Goal: Obtain resource: Download file/media

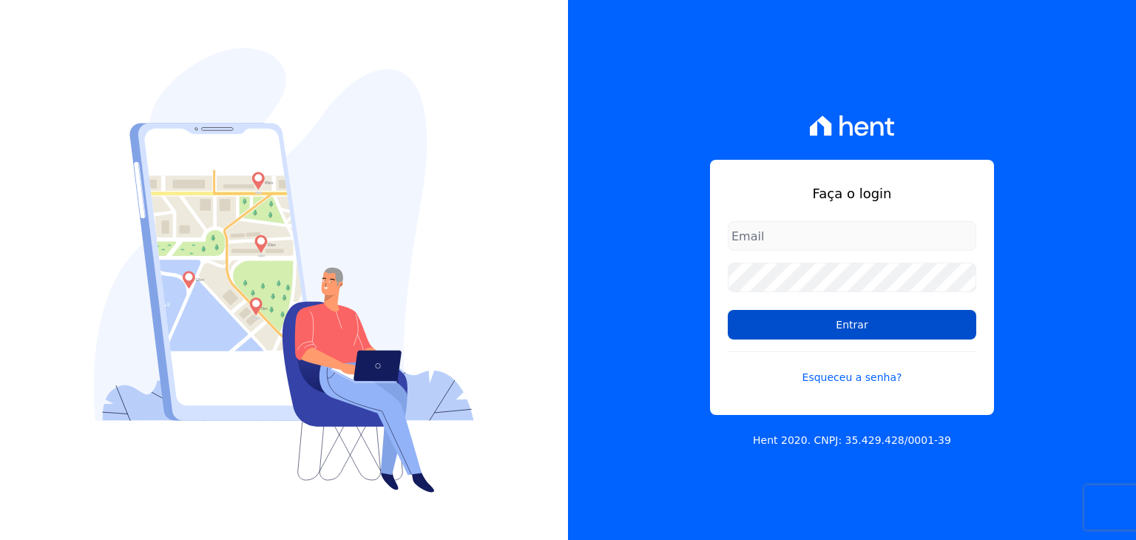
type input "[EMAIL_ADDRESS][DOMAIN_NAME]"
click at [808, 325] on input "Entrar" at bounding box center [852, 325] width 248 height 30
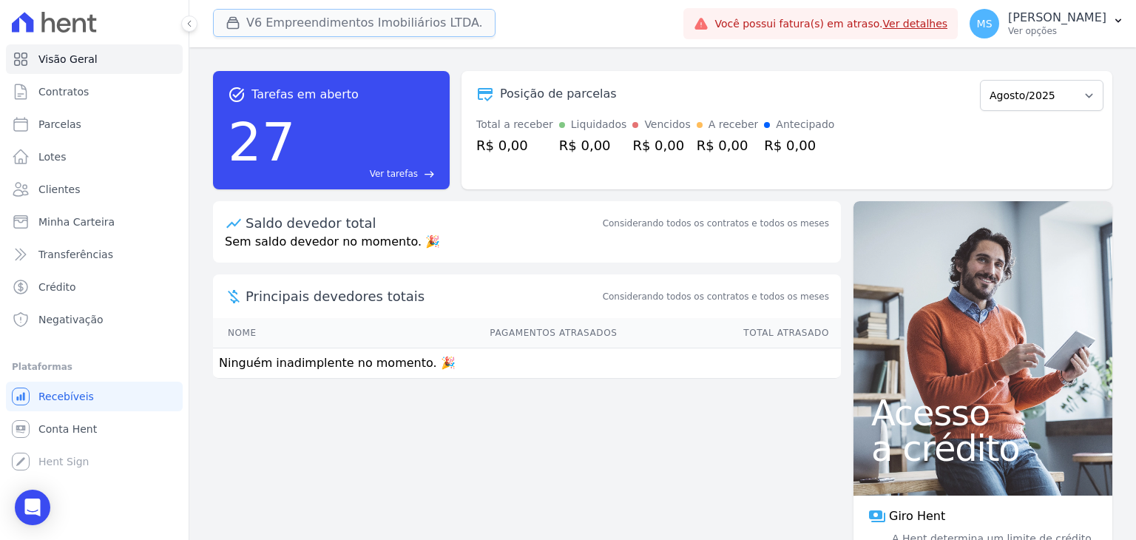
click at [305, 24] on button "V6 Empreendimentos Imobiliários LTDA." at bounding box center [354, 23] width 283 height 28
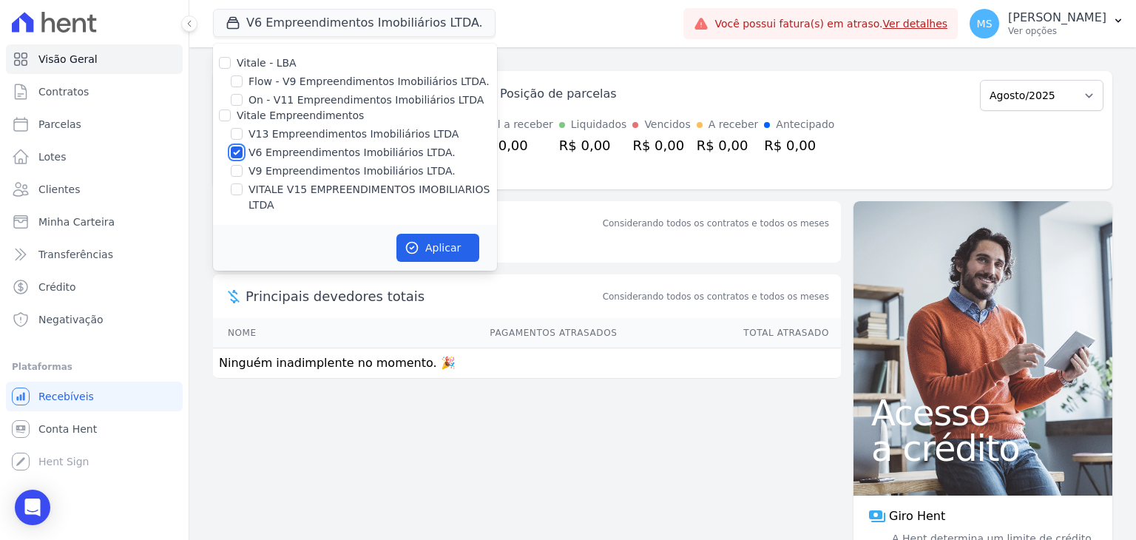
click at [234, 154] on input "V6 Empreendimentos Imobiliários LTDA." at bounding box center [237, 152] width 12 height 12
checkbox input "false"
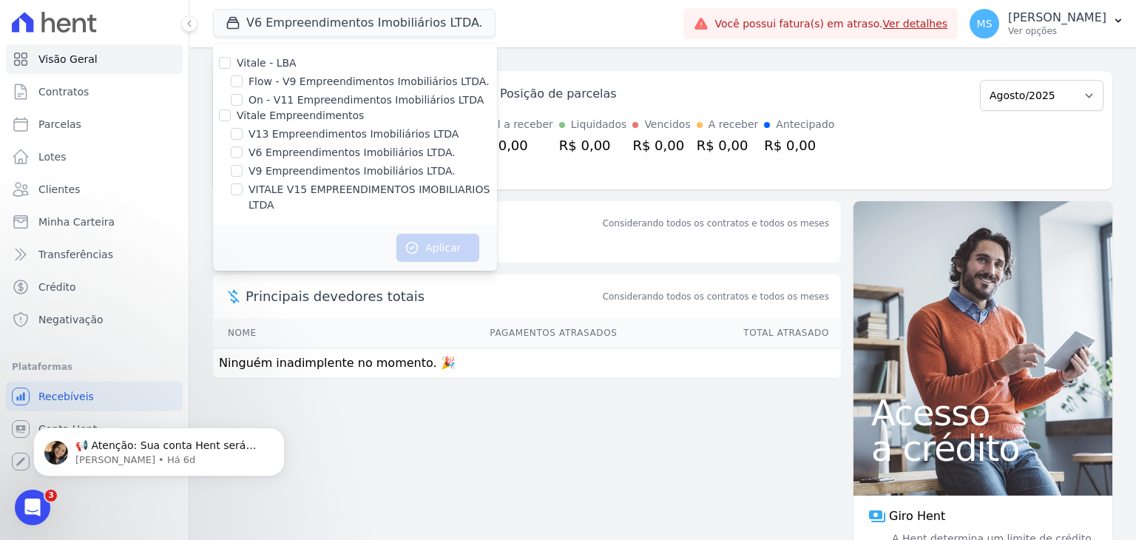
click at [245, 132] on div "V13 Empreendimentos Imobiliários LTDA" at bounding box center [355, 134] width 284 height 16
click at [999, 18] on span "MS" at bounding box center [985, 24] width 30 height 30
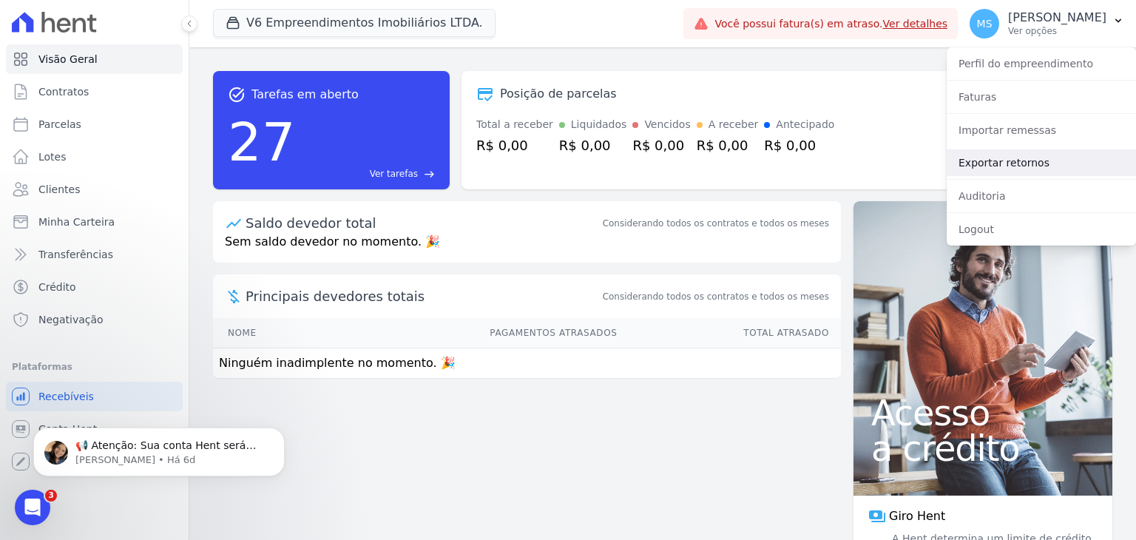
click at [1021, 170] on link "Exportar retornos" at bounding box center [1041, 162] width 189 height 27
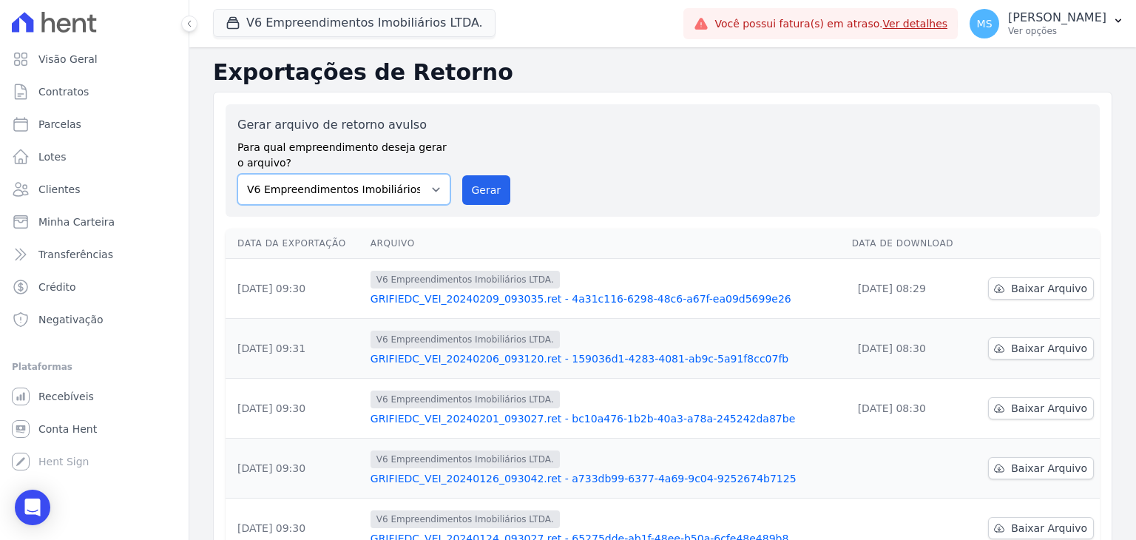
click at [275, 182] on select "Flow - V9 Empreendimentos Imobiliários LTDA. On - V11 Empreendimentos Imobiliár…" at bounding box center [343, 189] width 213 height 31
click at [282, 45] on div "V6 Empreendimentos Imobiliários LTDA. Vitale - LBA Flow - V9 Empreendimentos Im…" at bounding box center [445, 23] width 464 height 49
click at [281, 35] on button "V6 Empreendimentos Imobiliários LTDA." at bounding box center [354, 23] width 283 height 28
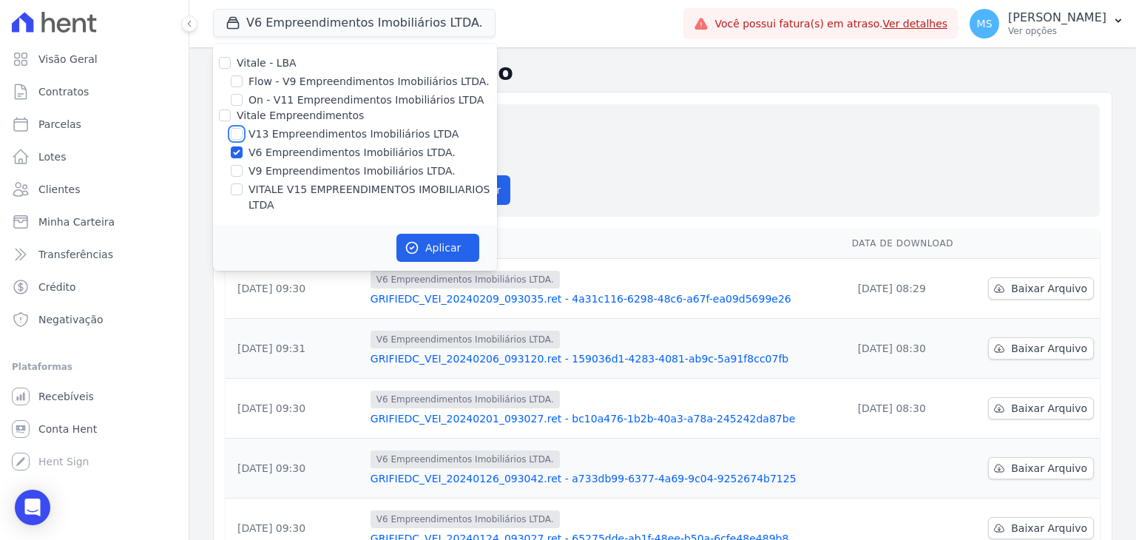
click at [235, 137] on input "V13 Empreendimentos Imobiliários LTDA" at bounding box center [237, 134] width 12 height 12
checkbox input "true"
click at [237, 155] on input "V6 Empreendimentos Imobiliários LTDA." at bounding box center [237, 152] width 12 height 12
checkbox input "false"
click at [242, 198] on div "Vitale - LBA Flow - V9 Empreendimentos Imobiliários LTDA. On - V11 Empreendimen…" at bounding box center [355, 134] width 284 height 181
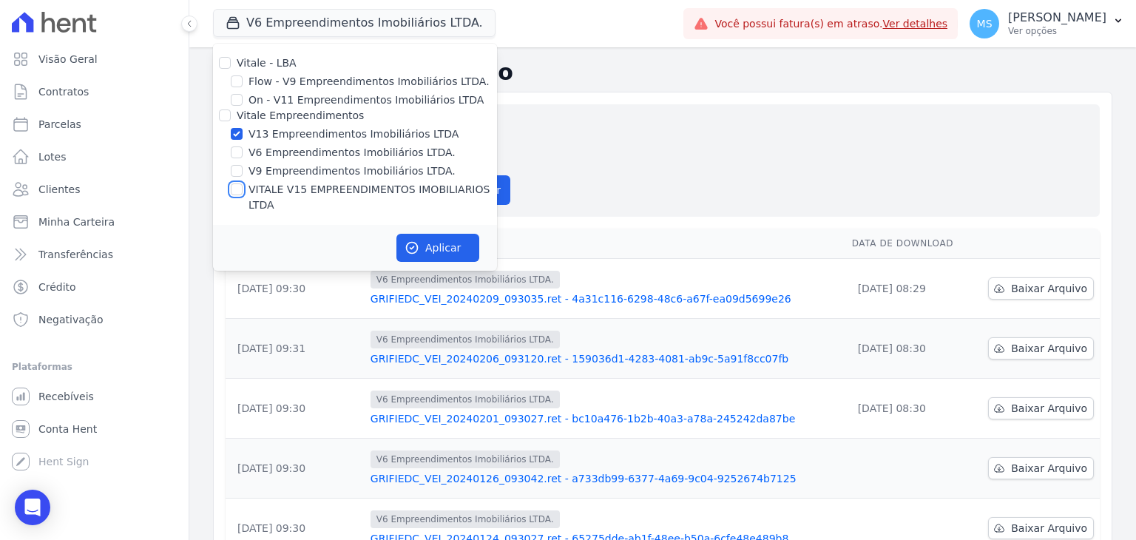
click at [231, 185] on input "VITALE V15 EMPREENDIMENTOS IMOBILIARIOS LTDA" at bounding box center [237, 189] width 12 height 12
checkbox input "true"
click at [429, 234] on button "Aplicar" at bounding box center [437, 248] width 83 height 28
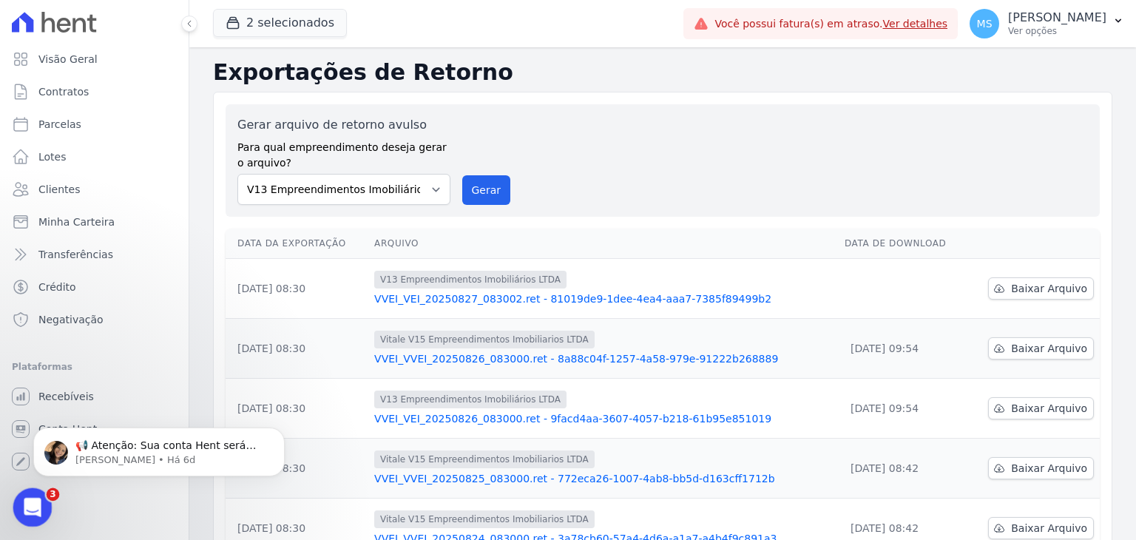
click at [27, 504] on icon "Abertura do Messenger da Intercom" at bounding box center [30, 505] width 24 height 24
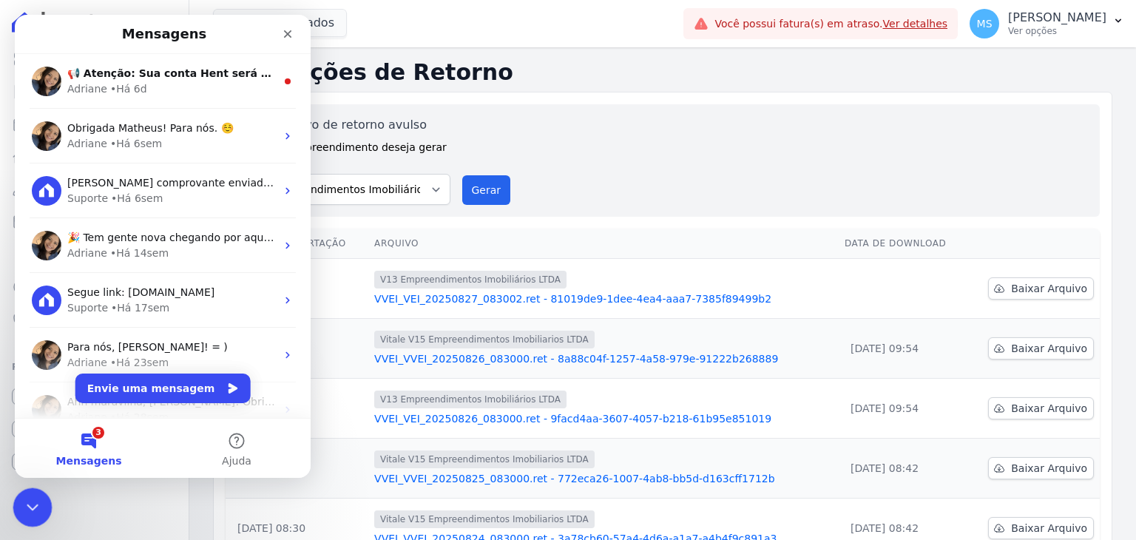
click at [27, 504] on icon "Encerramento do Messenger da Intercom" at bounding box center [30, 505] width 10 height 6
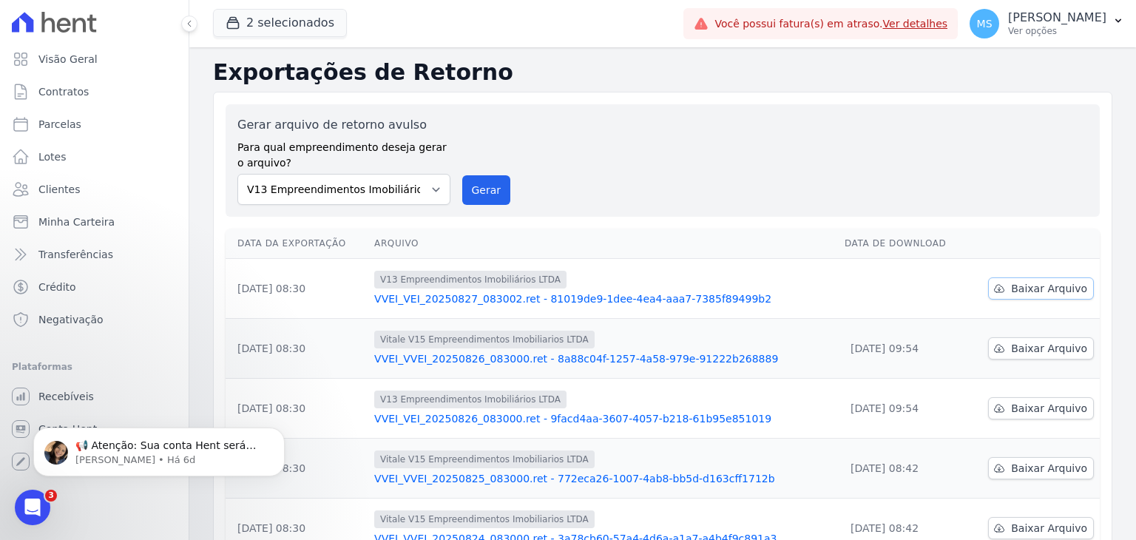
click at [1038, 286] on span "Baixar Arquivo" at bounding box center [1049, 288] width 76 height 15
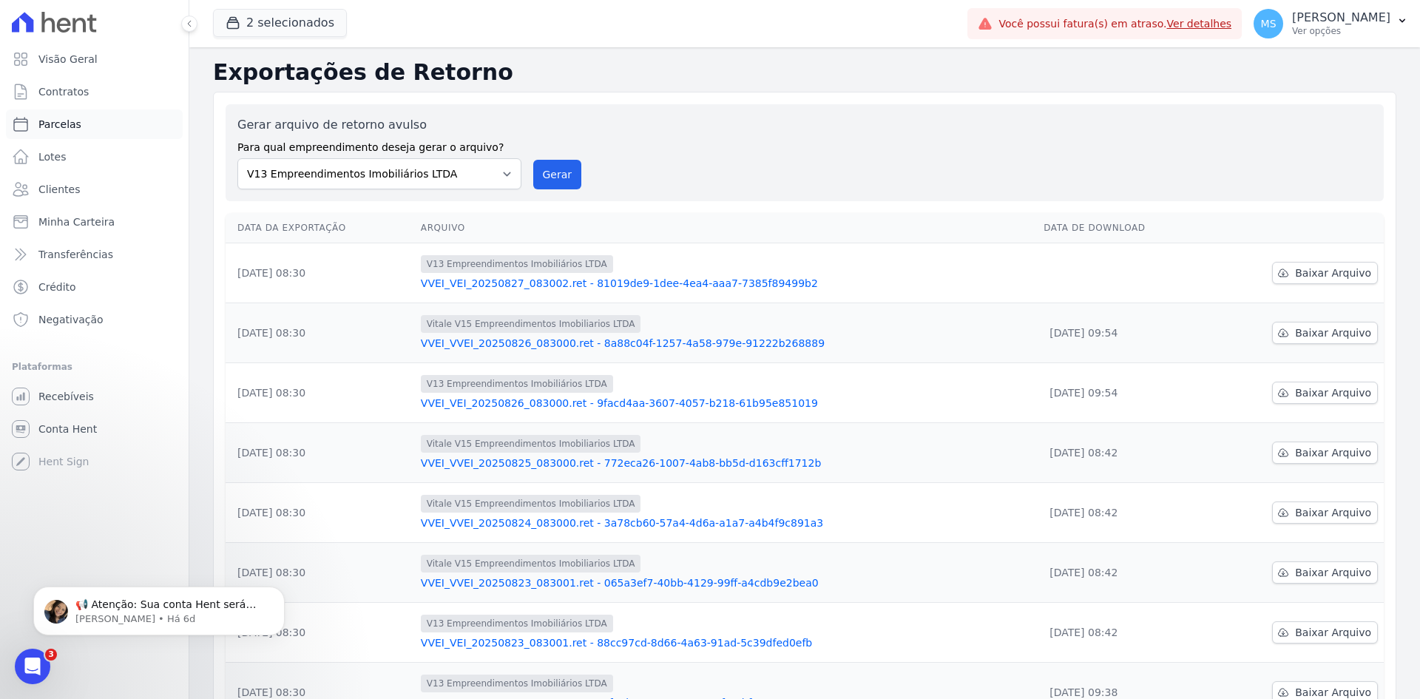
click at [58, 135] on link "Parcelas" at bounding box center [94, 124] width 177 height 30
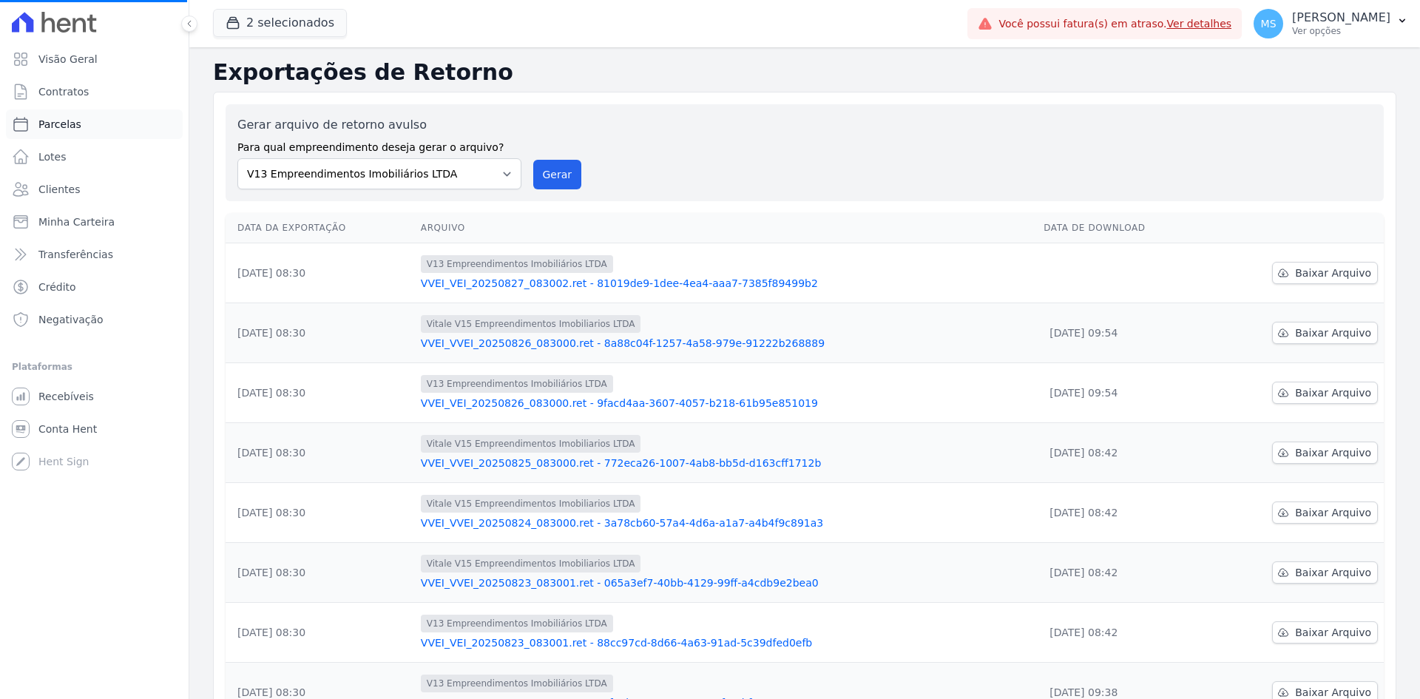
select select
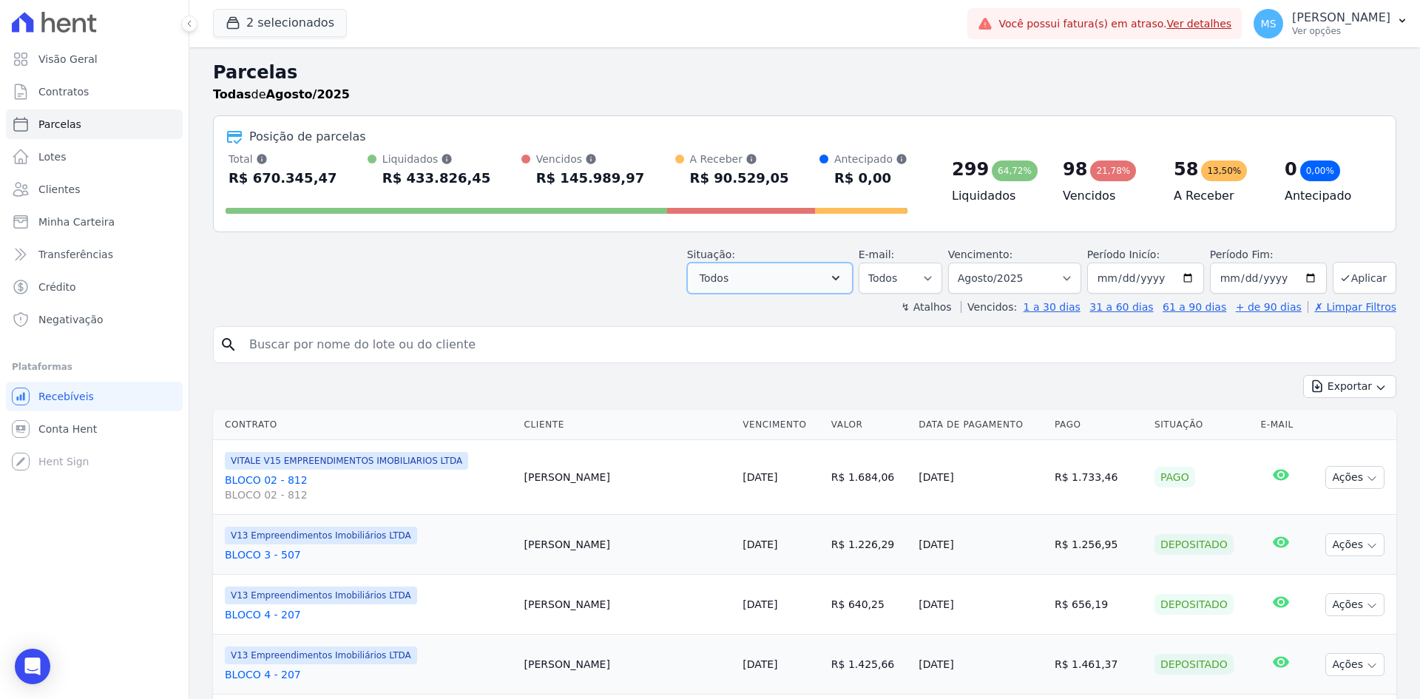
click at [777, 265] on button "Todos" at bounding box center [770, 278] width 166 height 31
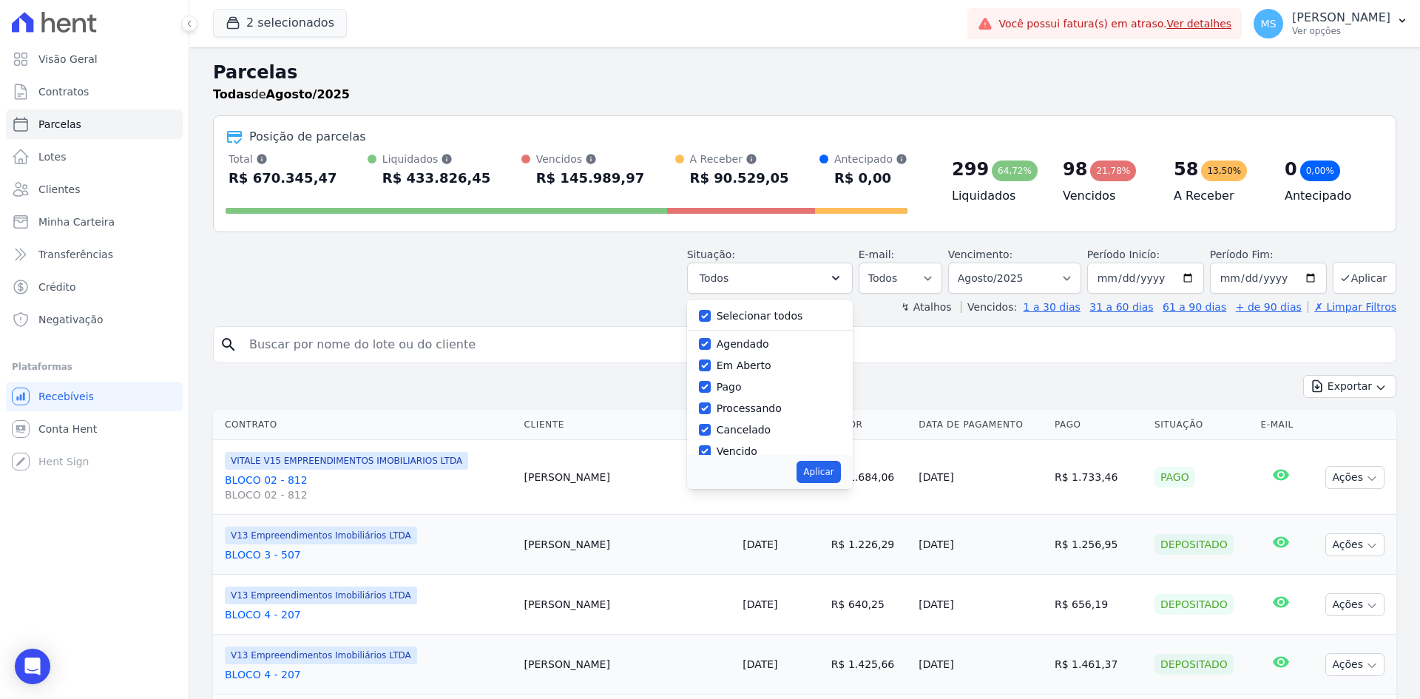
click at [745, 328] on div "Selecionar todos Agendado Em Aberto Pago Processando Cancelado Vencido Transfer…" at bounding box center [770, 377] width 166 height 155
click at [734, 307] on div "Selecionar todos" at bounding box center [770, 315] width 142 height 21
click at [735, 317] on label "Selecionar todos" at bounding box center [760, 316] width 87 height 12
click at [711, 317] on input "Selecionar todos" at bounding box center [705, 316] width 12 height 12
checkbox input "false"
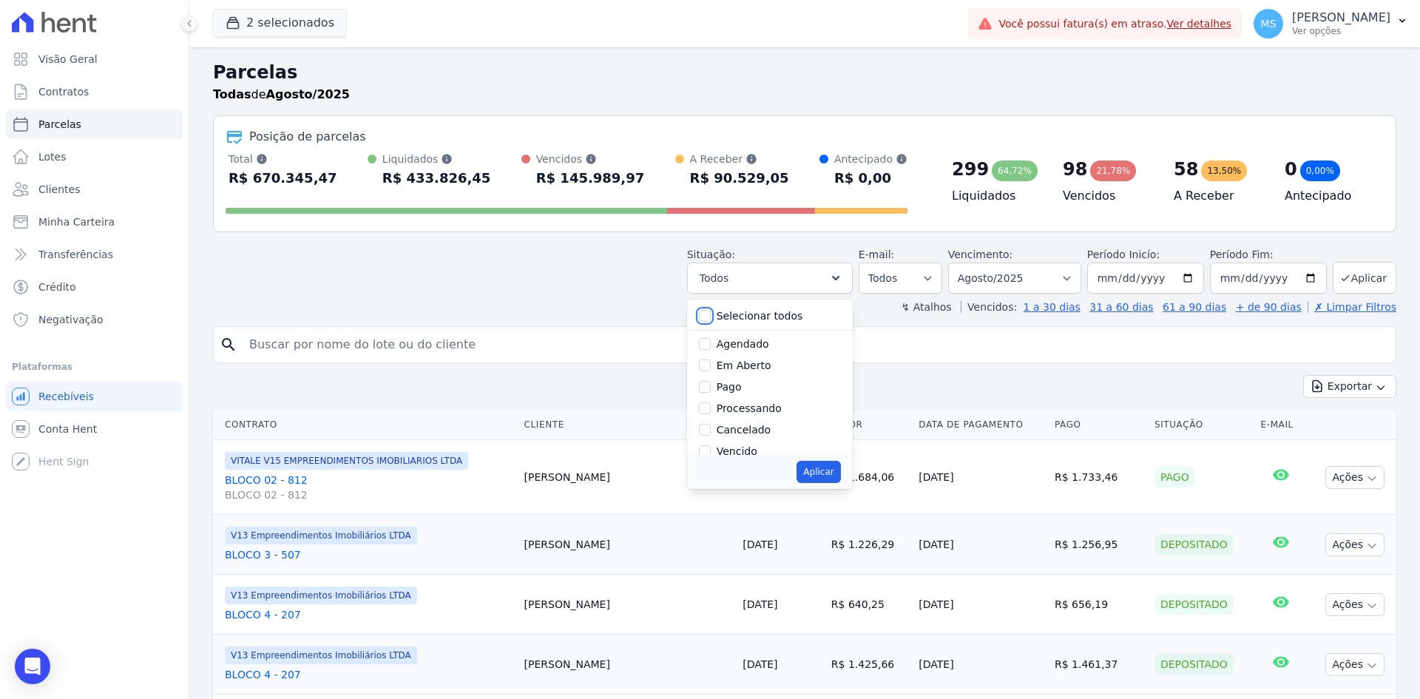
checkbox input "false"
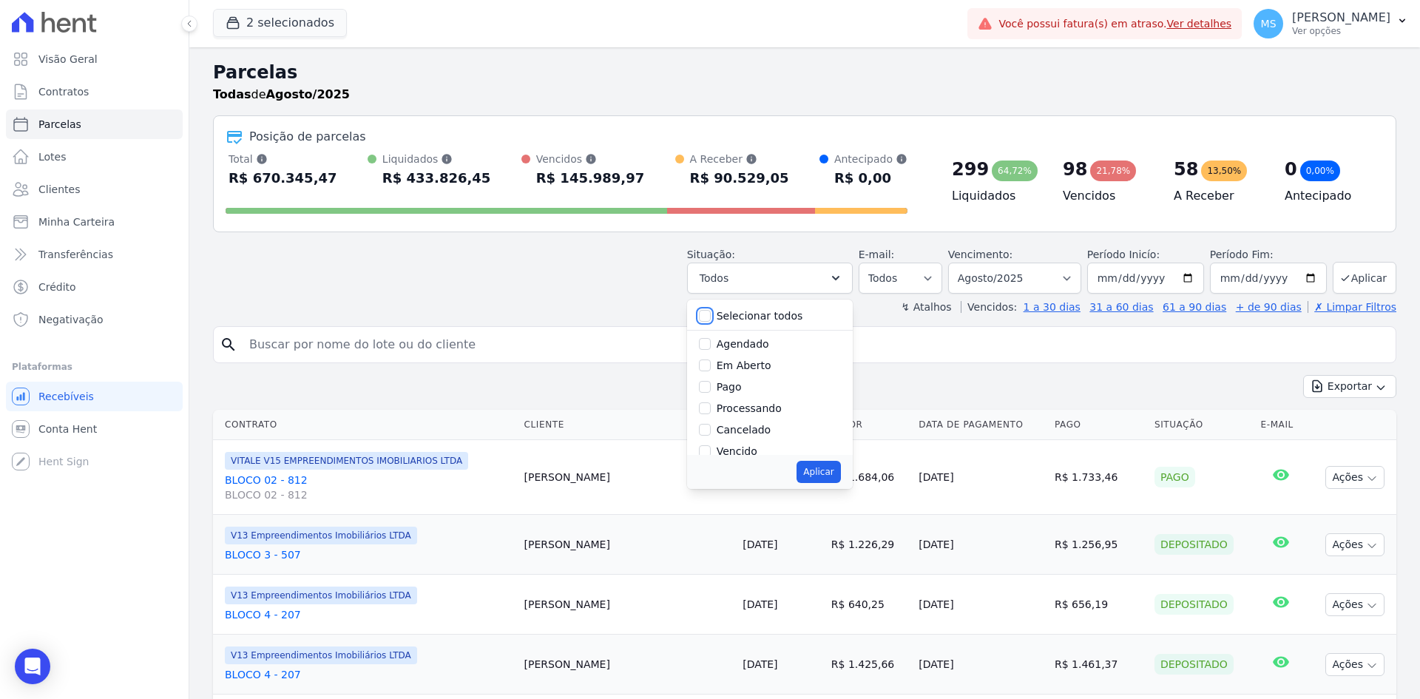
checkbox input "false"
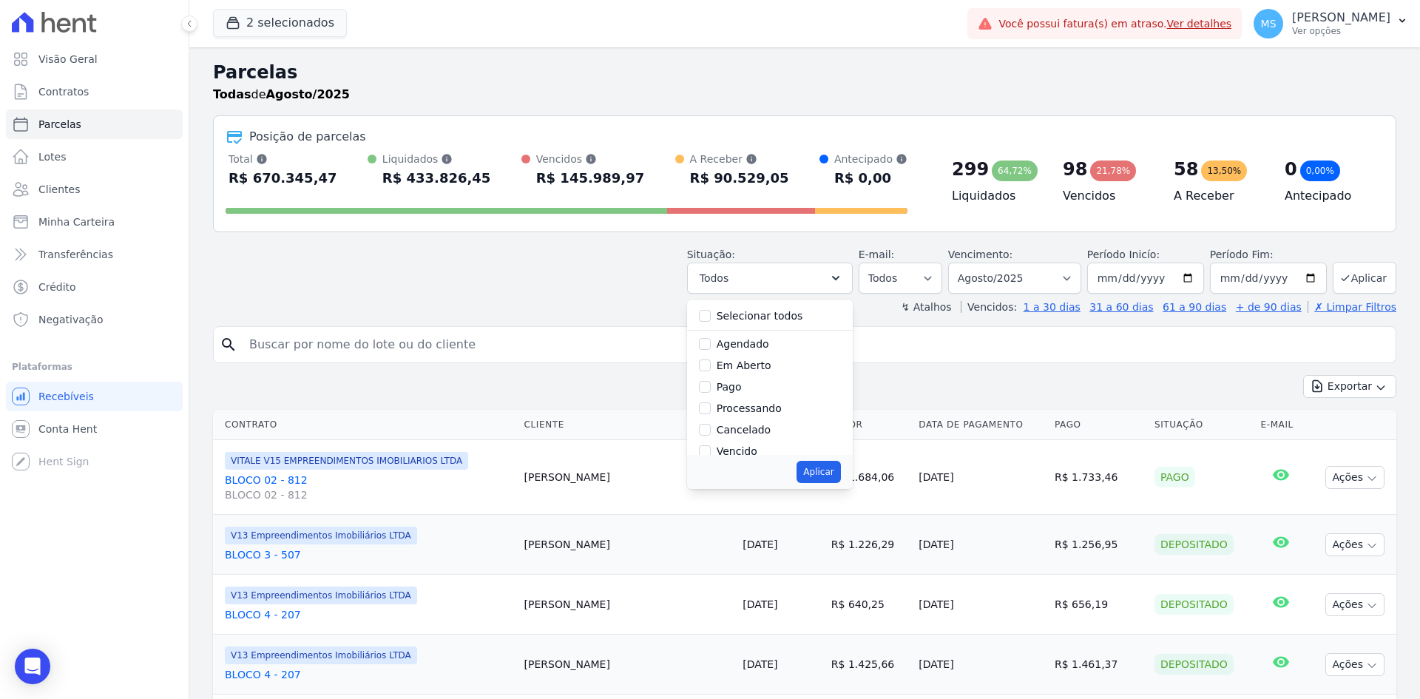
click at [741, 391] on label "Pago" at bounding box center [729, 387] width 25 height 12
click at [711, 391] on input "Pago" at bounding box center [705, 387] width 12 height 12
checkbox input "true"
click at [743, 405] on label "Processando" at bounding box center [749, 408] width 65 height 12
click at [711, 405] on input "Processando" at bounding box center [705, 408] width 12 height 12
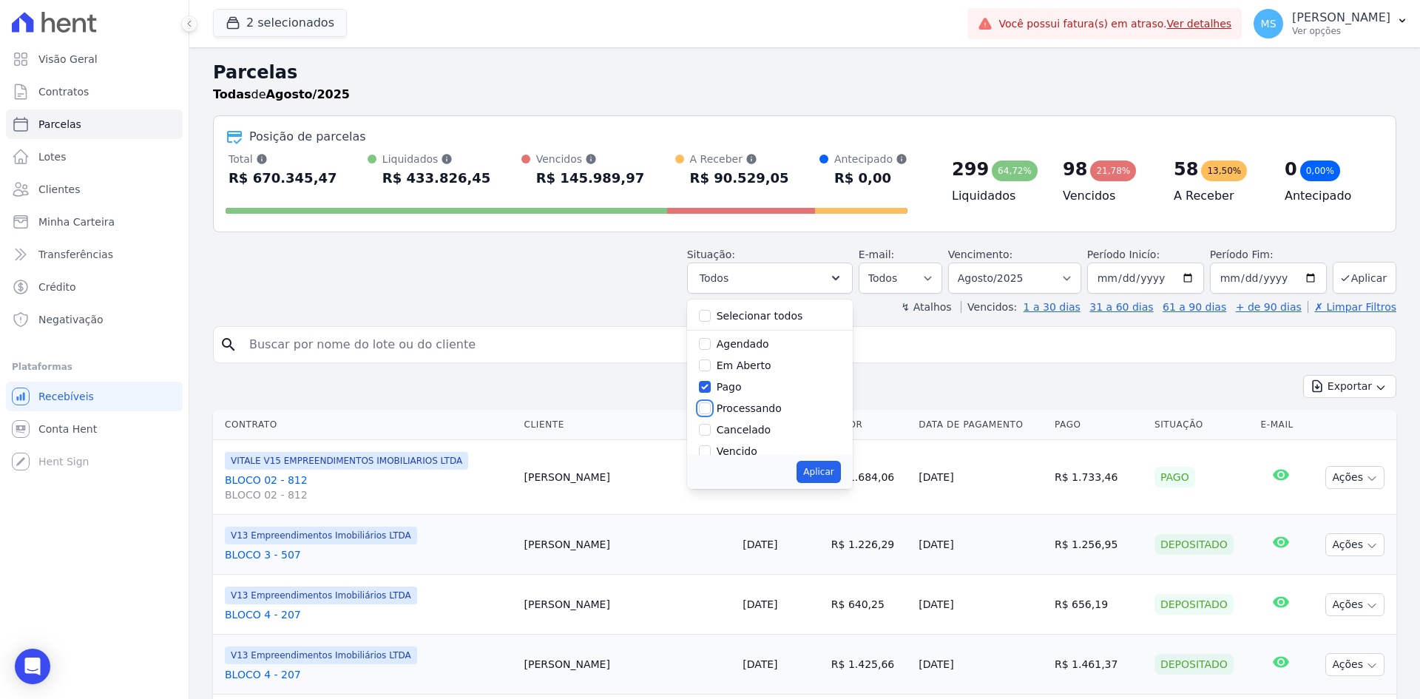
checkbox input "true"
click at [757, 400] on label "Transferindo" at bounding box center [749, 399] width 64 height 12
click at [711, 400] on input "Transferindo" at bounding box center [705, 399] width 12 height 12
checkbox input "true"
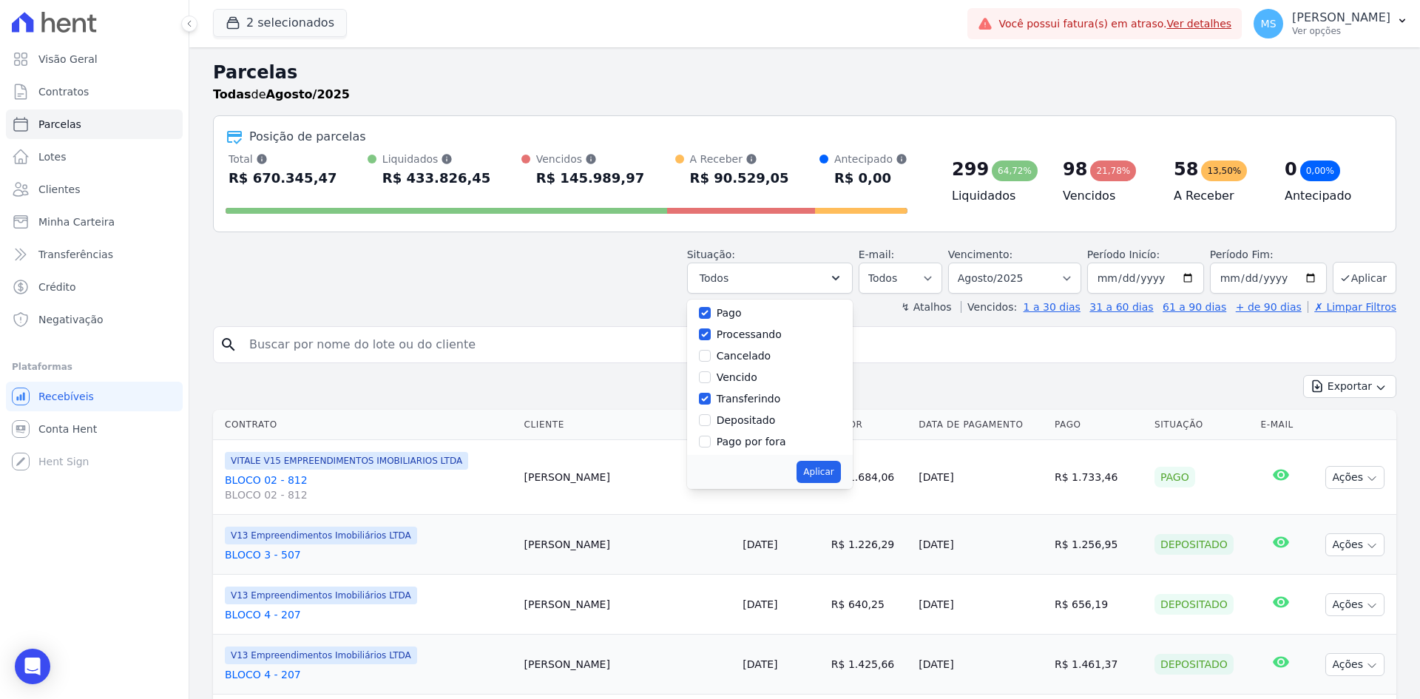
click at [751, 421] on label "Depositado" at bounding box center [746, 420] width 59 height 12
click at [711, 421] on input "Depositado" at bounding box center [705, 420] width 12 height 12
checkbox input "true"
click at [829, 475] on button "Aplicar" at bounding box center [818, 472] width 44 height 22
select select "paid"
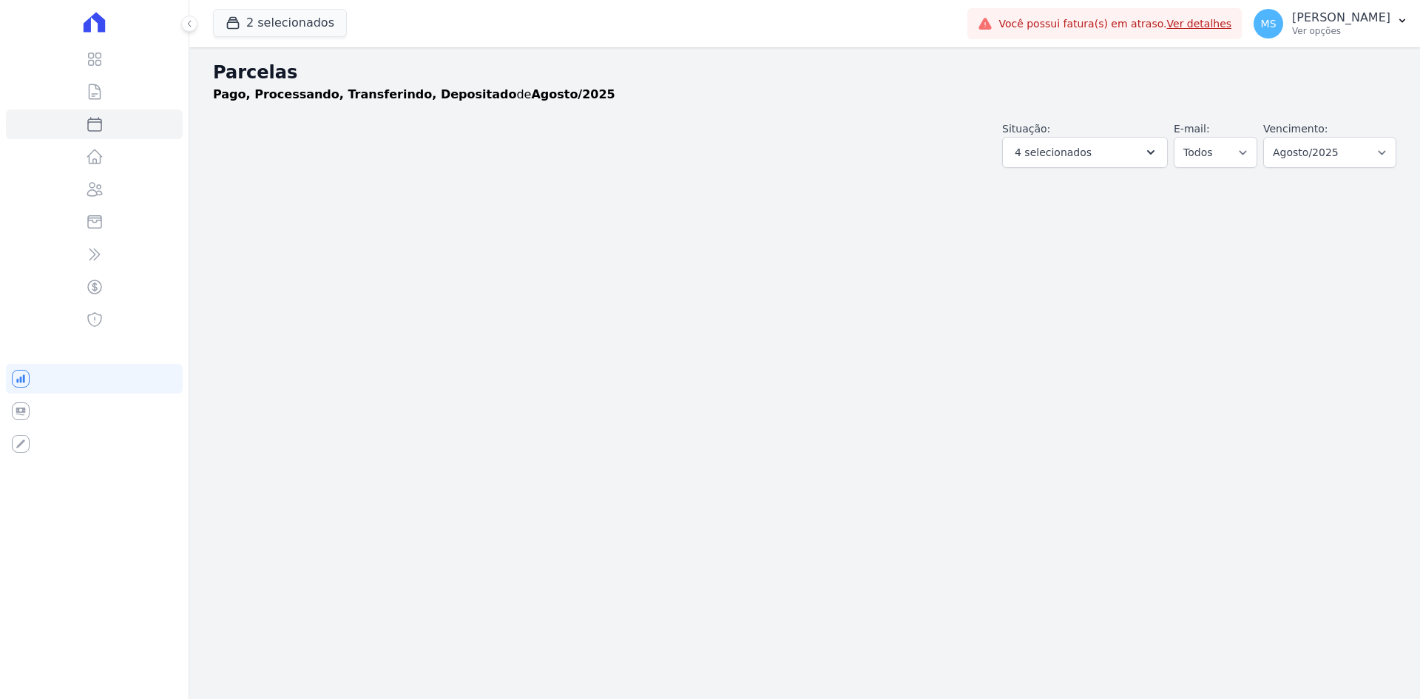
select select
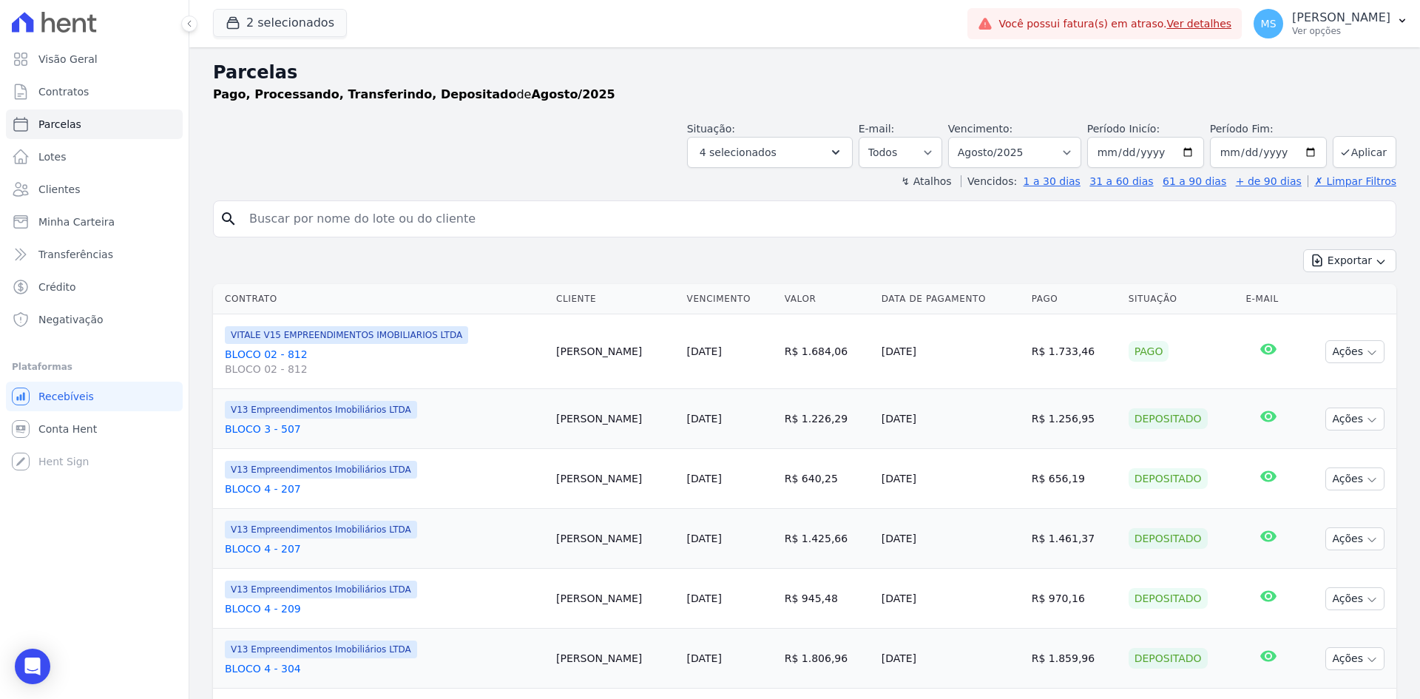
click at [1309, 268] on button "Exportar" at bounding box center [1349, 260] width 93 height 23
click at [1313, 322] on span "Exportar CSV" at bounding box center [1348, 321] width 78 height 15
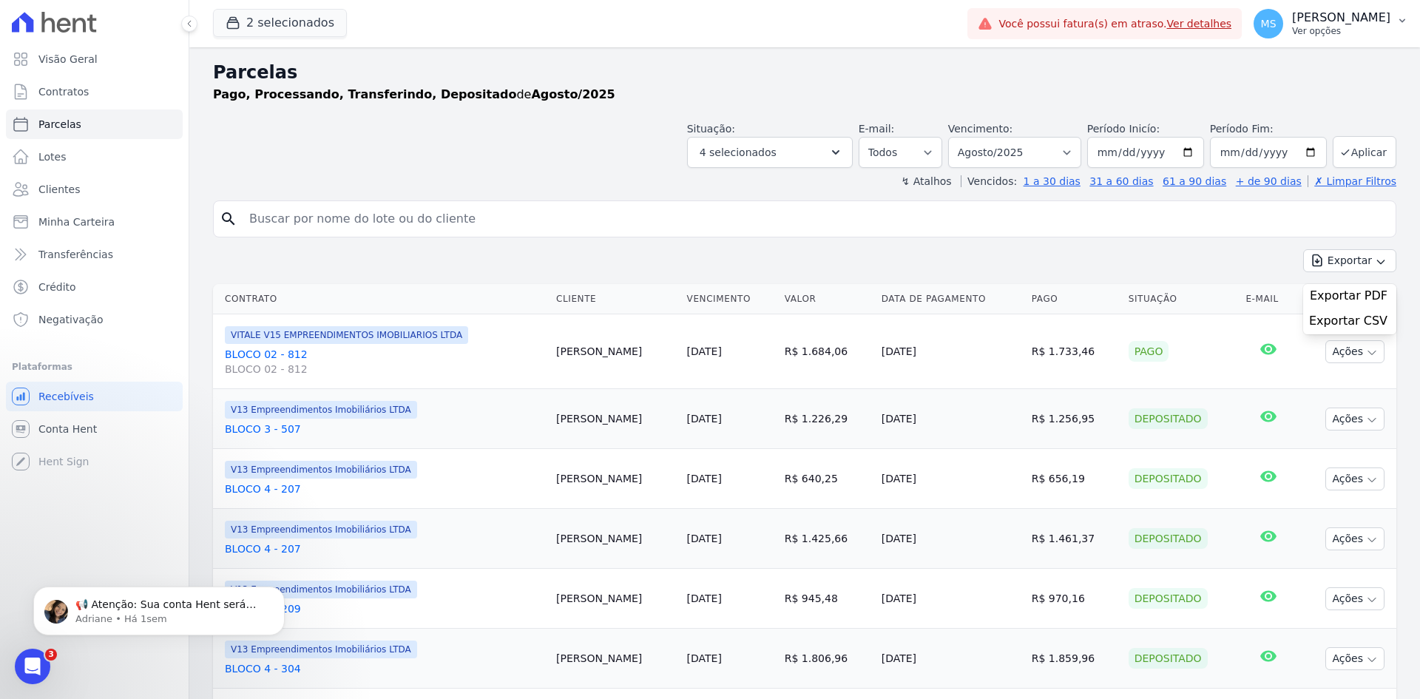
click at [1333, 20] on p "Matheus Sousa" at bounding box center [1341, 17] width 98 height 15
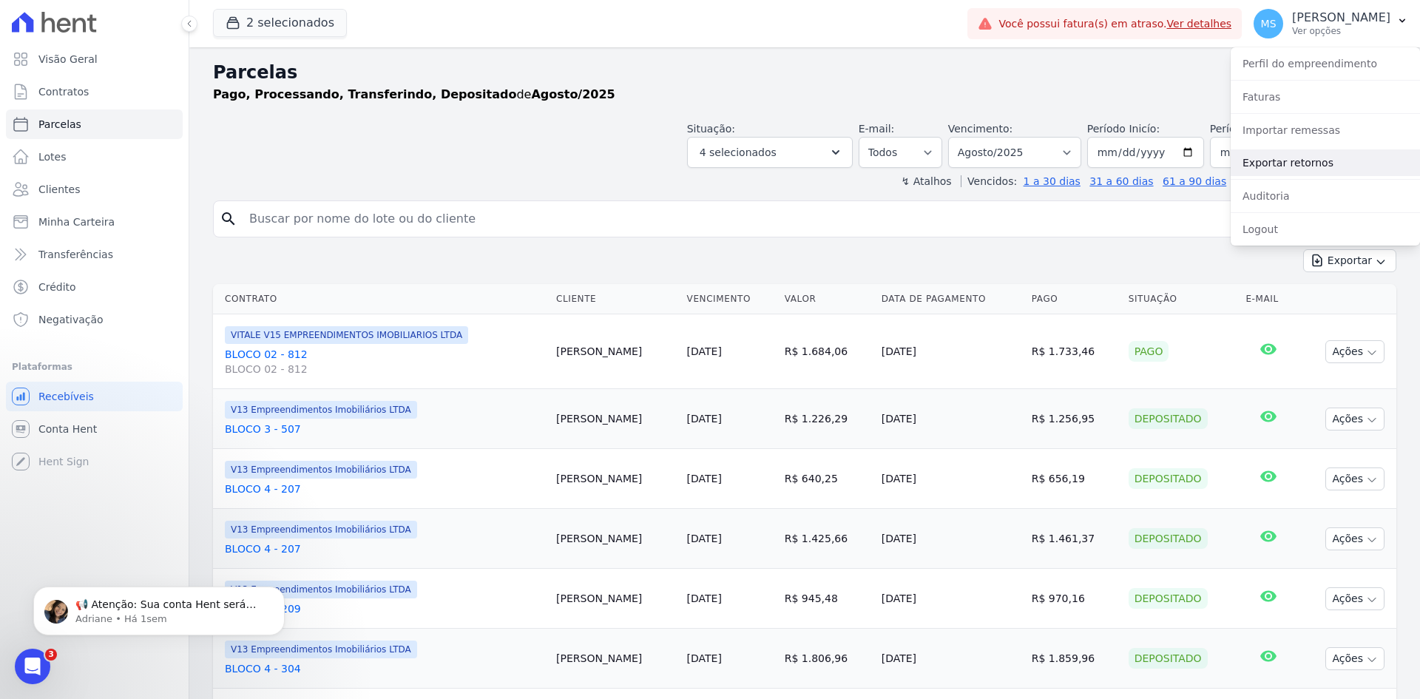
click at [1307, 164] on link "Exportar retornos" at bounding box center [1325, 162] width 189 height 27
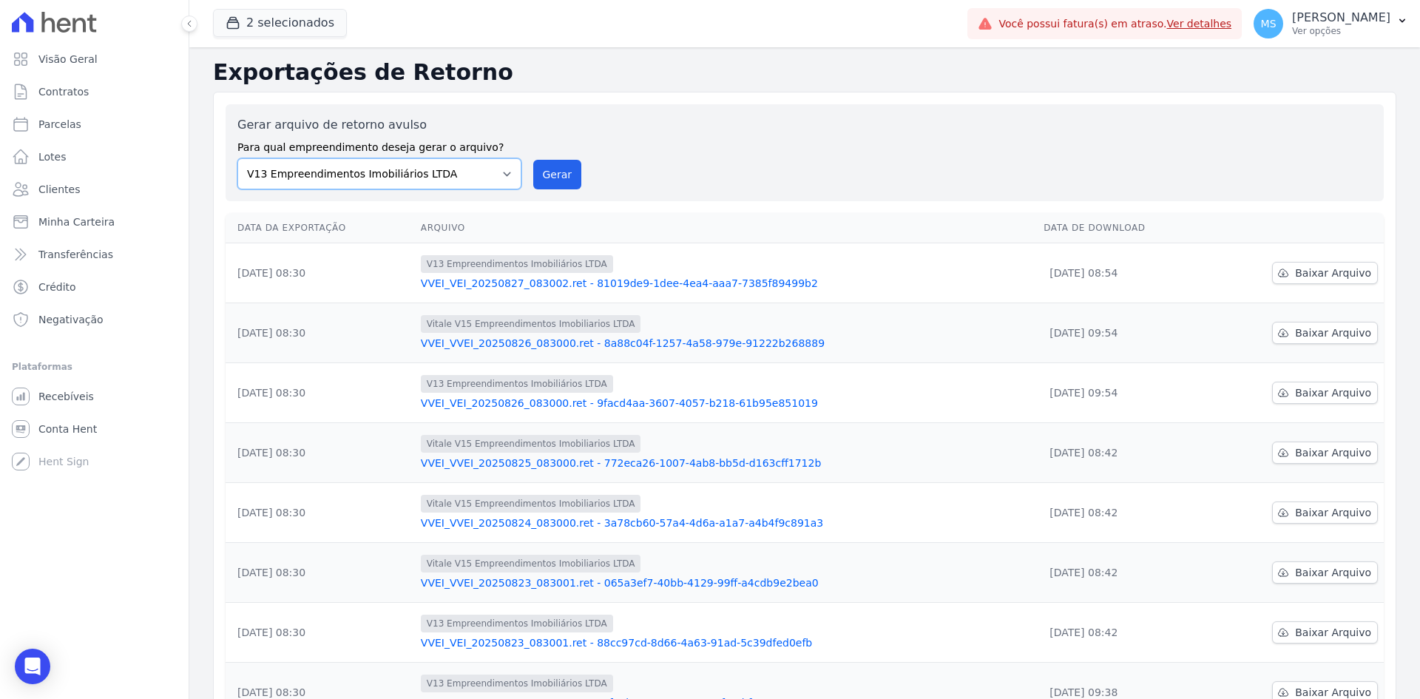
drag, startPoint x: 361, startPoint y: 166, endPoint x: 352, endPoint y: 186, distance: 21.9
click at [361, 166] on select "Flow - V9 Empreendimentos Imobiliários LTDA. On - V11 Empreendimentos Imobiliár…" at bounding box center [379, 173] width 284 height 31
select select "43a01992-2921-4595-aa0d-28e05d992a61"
click at [237, 158] on select "Flow - V9 Empreendimentos Imobiliários LTDA. On - V11 Empreendimentos Imobiliár…" at bounding box center [379, 173] width 284 height 31
click at [544, 175] on button "Gerar" at bounding box center [557, 175] width 49 height 30
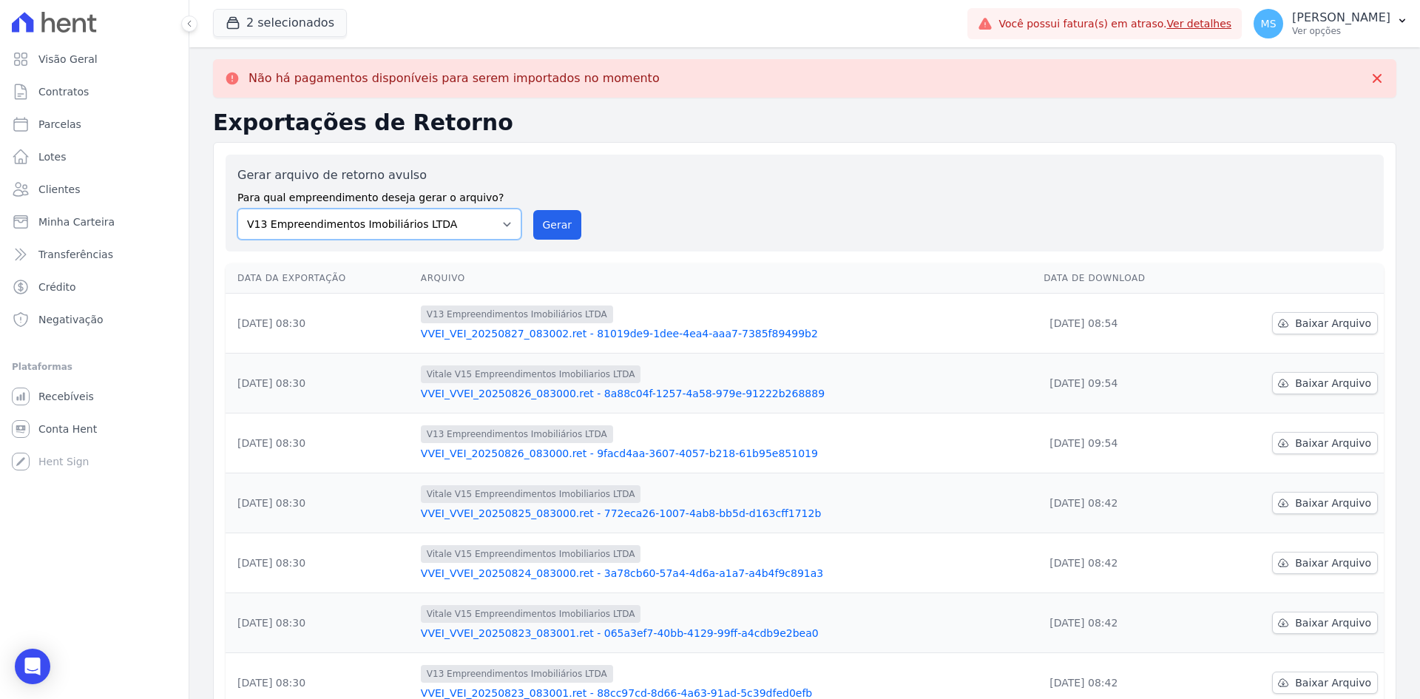
click at [386, 214] on select "Flow - V9 Empreendimentos Imobiliários LTDA. On - V11 Empreendimentos Imobiliár…" at bounding box center [379, 224] width 284 height 31
select select "43a01992-2921-4595-aa0d-28e05d992a61"
click at [237, 209] on select "Flow - V9 Empreendimentos Imobiliários LTDA. On - V11 Empreendimentos Imobiliár…" at bounding box center [379, 224] width 284 height 31
click at [533, 231] on button "Gerar" at bounding box center [557, 225] width 49 height 30
